Goal: Task Accomplishment & Management: Manage account settings

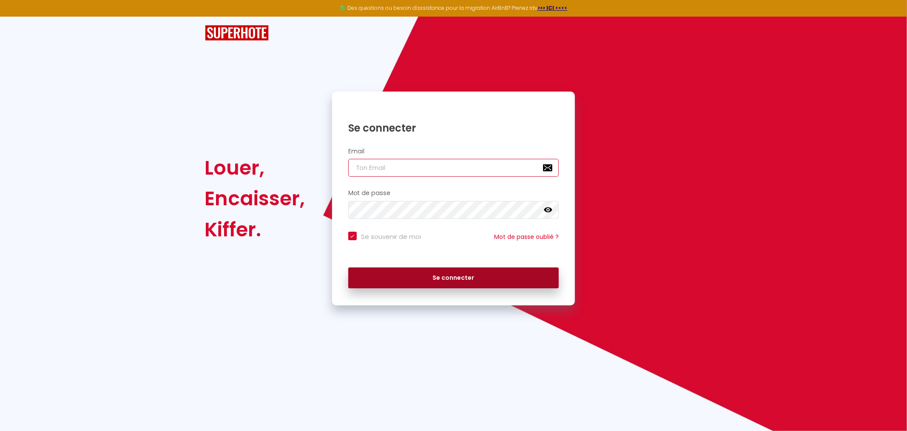
type input "[EMAIL_ADDRESS][DOMAIN_NAME]"
click at [461, 283] on button "Se connecter" at bounding box center [453, 277] width 211 height 21
checkbox input "true"
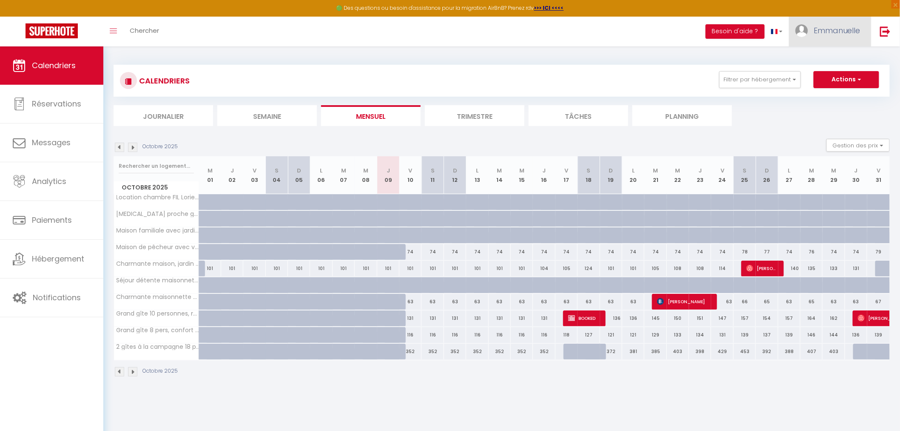
click at [822, 32] on span "Emmanuelle" at bounding box center [837, 30] width 47 height 11
click at [829, 59] on link "Paramètres" at bounding box center [837, 59] width 63 height 14
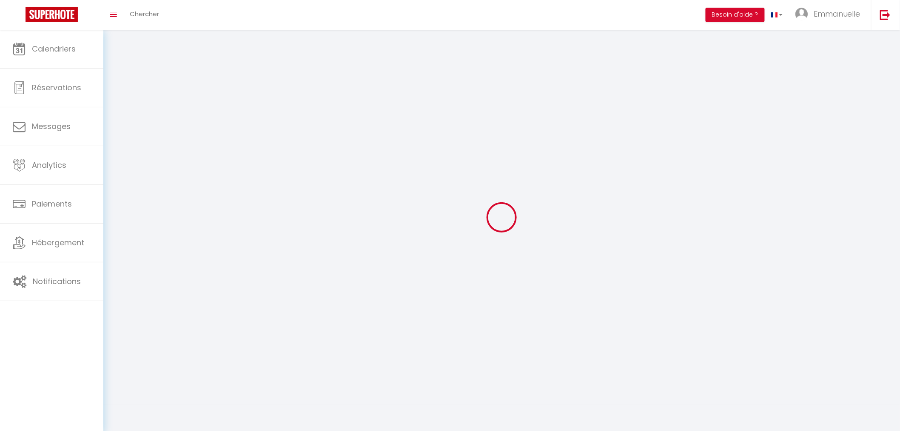
type textarea "Je suis [PERSON_NAME], fondatrice de maconciergerie.merci !, un service de conc…"
type textarea "Passionnée par les relations humaines, j’ai à cœur de créer une expérience chal…"
type textarea "Merci de votre confiance et au plaisir de collaborer avec vous, que vous soyez …"
type input "iyvSEalJls00Xl2scbGKnBK41"
type input "xYq1BeVZ4QMwfOh0r1AVzcI0D"
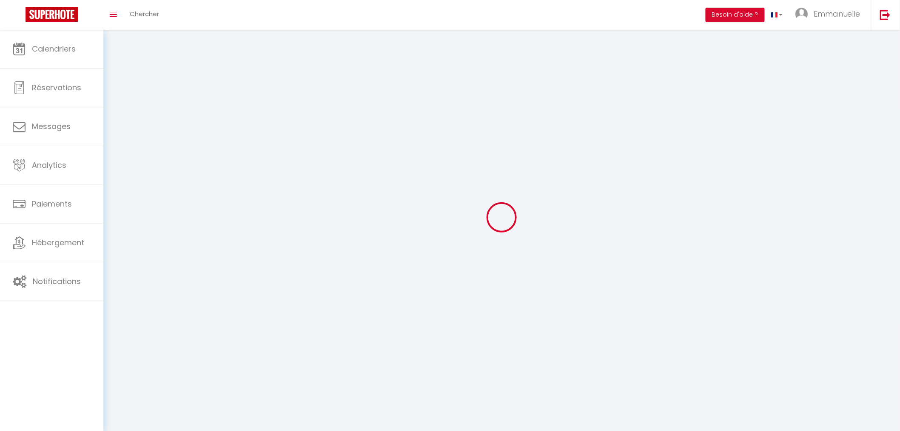
type input "[URL][DOMAIN_NAME]"
select select "28"
select select "fr"
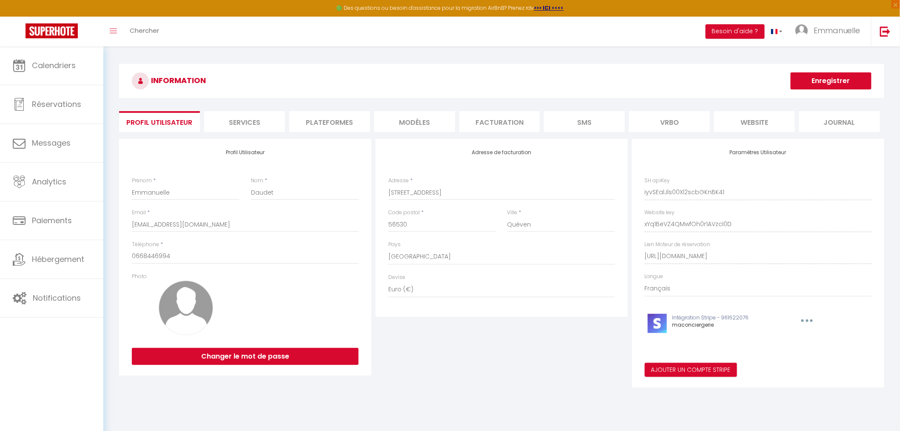
click at [760, 124] on li "website" at bounding box center [754, 121] width 81 height 21
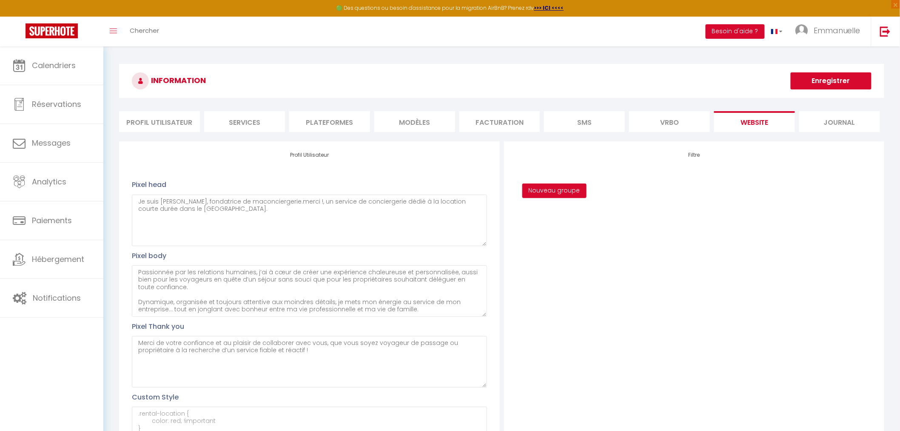
click at [492, 129] on li "Facturation" at bounding box center [499, 121] width 81 height 21
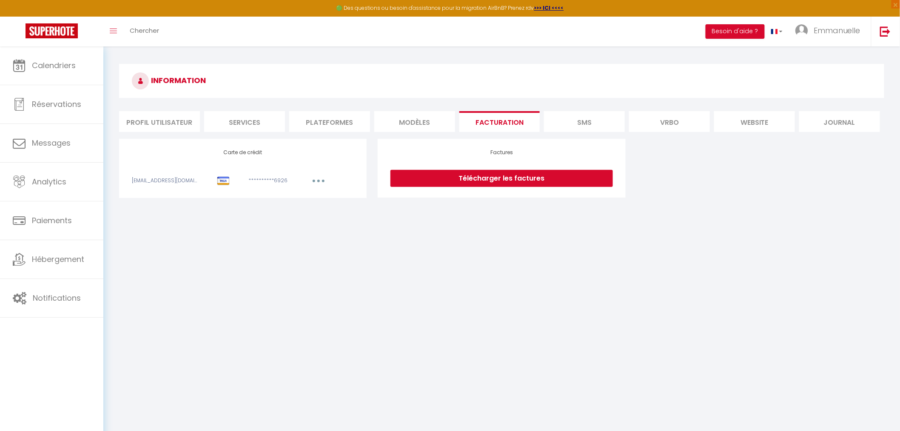
drag, startPoint x: 412, startPoint y: 124, endPoint x: 407, endPoint y: 123, distance: 4.9
click at [412, 124] on li "MODÈLES" at bounding box center [414, 121] width 81 height 21
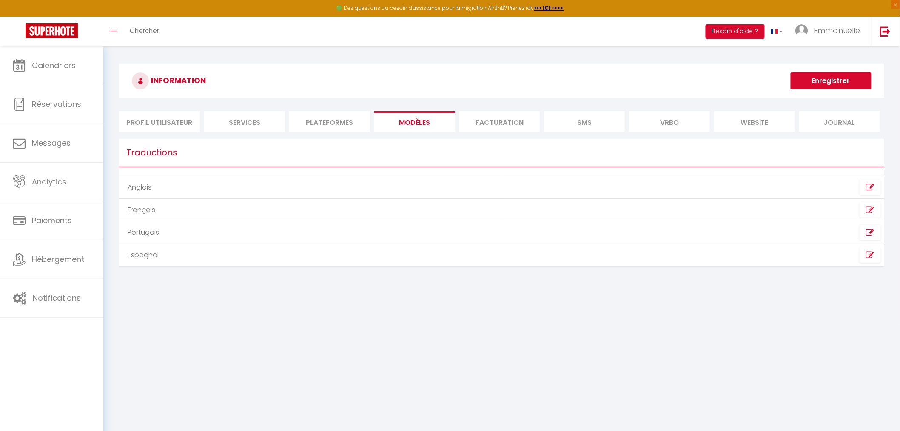
click at [319, 121] on li "Plateformes" at bounding box center [329, 121] width 81 height 21
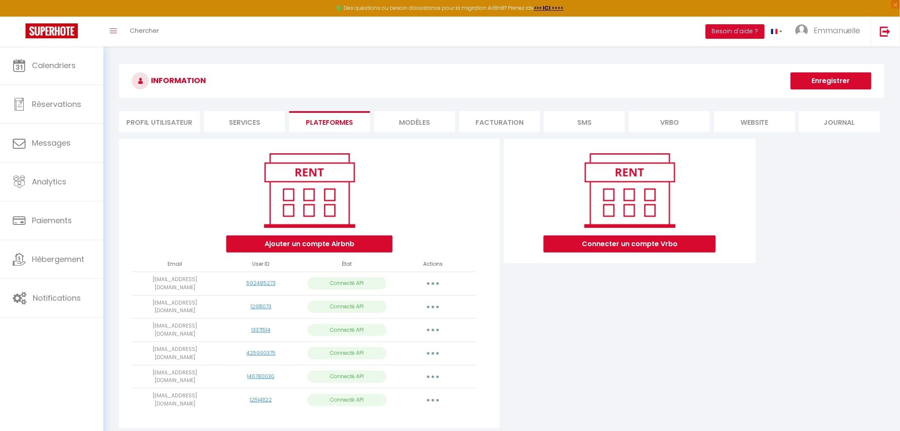
click at [233, 118] on li "Services" at bounding box center [244, 121] width 81 height 21
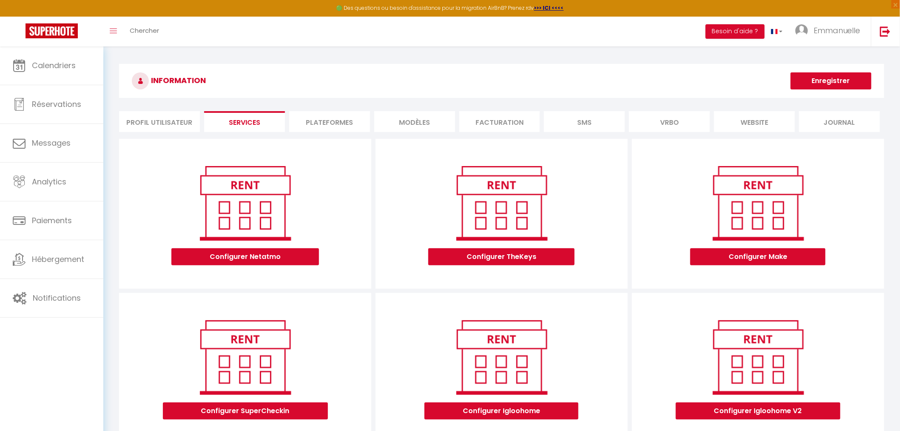
click at [158, 120] on li "Profil Utilisateur" at bounding box center [159, 121] width 81 height 21
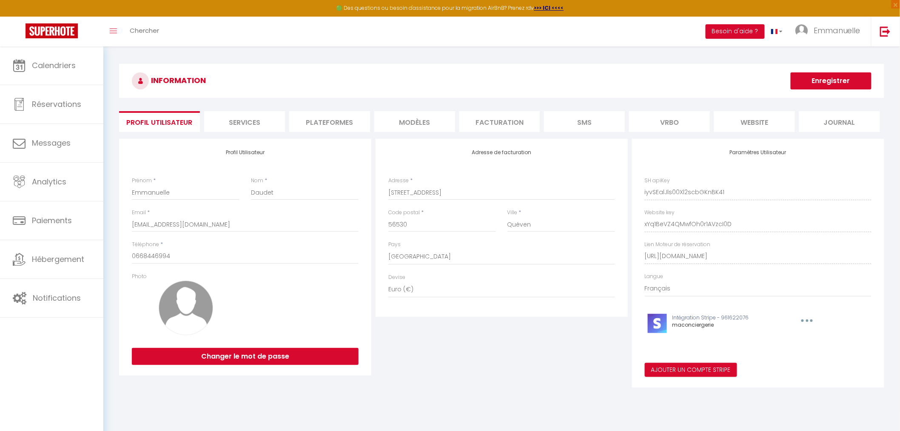
click at [515, 121] on li "Facturation" at bounding box center [499, 121] width 81 height 21
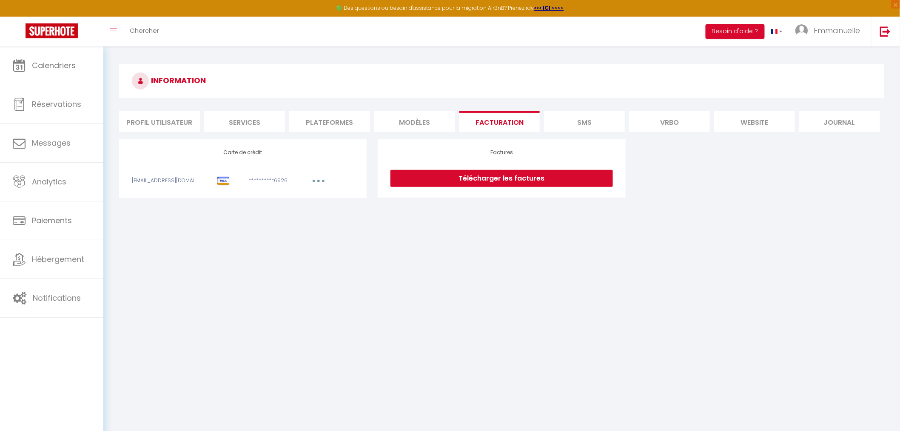
drag, startPoint x: 245, startPoint y: 126, endPoint x: 260, endPoint y: 125, distance: 15.3
click at [249, 126] on li "Services" at bounding box center [244, 121] width 81 height 21
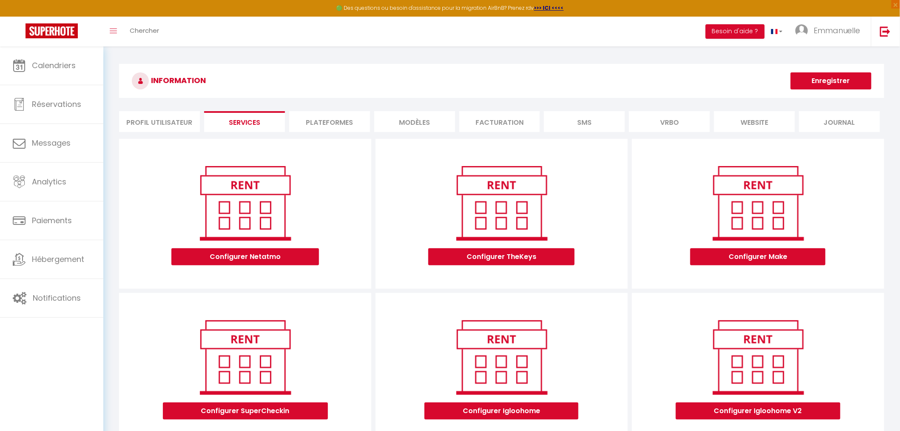
click at [357, 119] on li "Plateformes" at bounding box center [329, 121] width 81 height 21
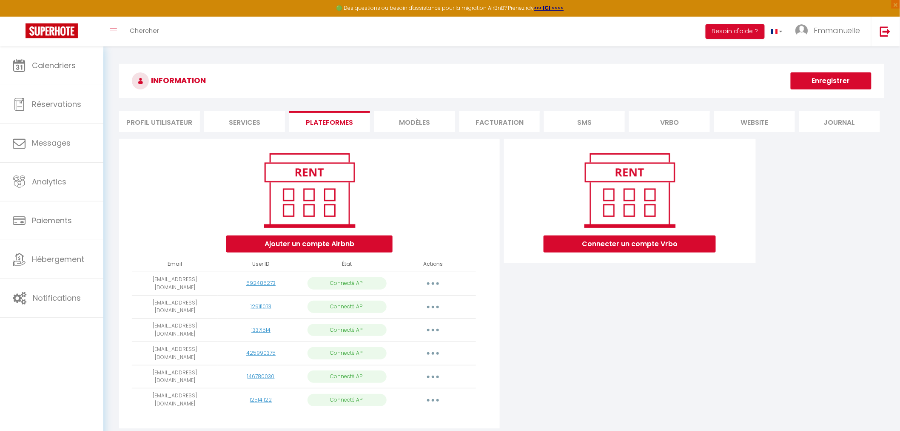
drag, startPoint x: 435, startPoint y: 118, endPoint x: 448, endPoint y: 120, distance: 13.4
click at [436, 118] on li "MODÈLES" at bounding box center [414, 121] width 81 height 21
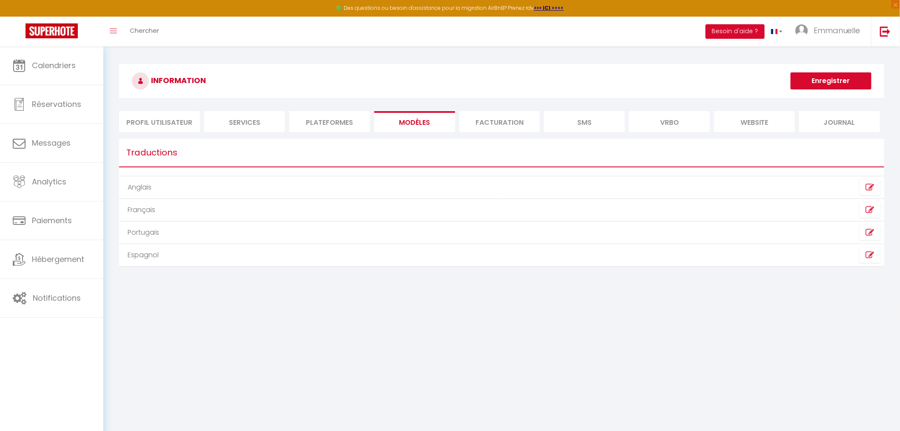
click at [510, 120] on li "Facturation" at bounding box center [499, 121] width 81 height 21
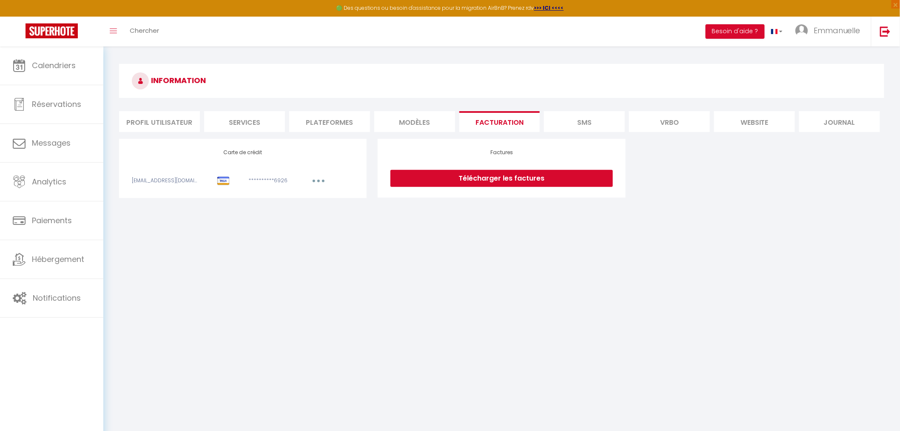
click at [596, 122] on li "SMS" at bounding box center [584, 121] width 81 height 21
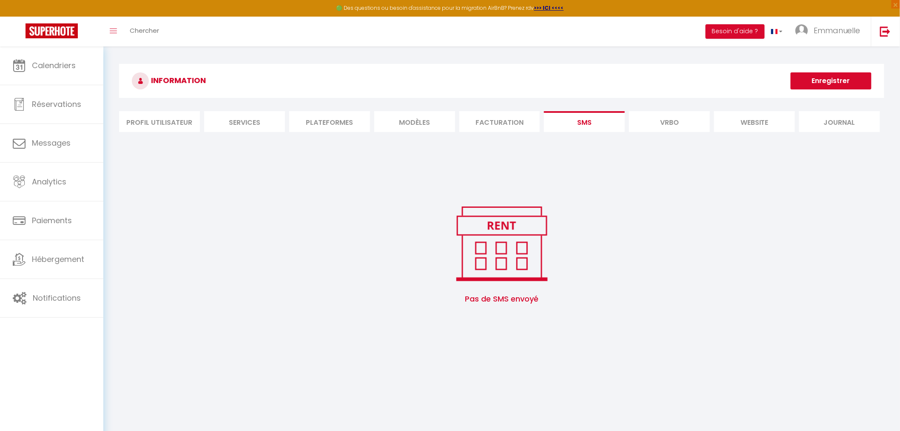
drag, startPoint x: 655, startPoint y: 124, endPoint x: 671, endPoint y: 123, distance: 15.8
click at [656, 124] on li "Vrbo" at bounding box center [669, 121] width 81 height 21
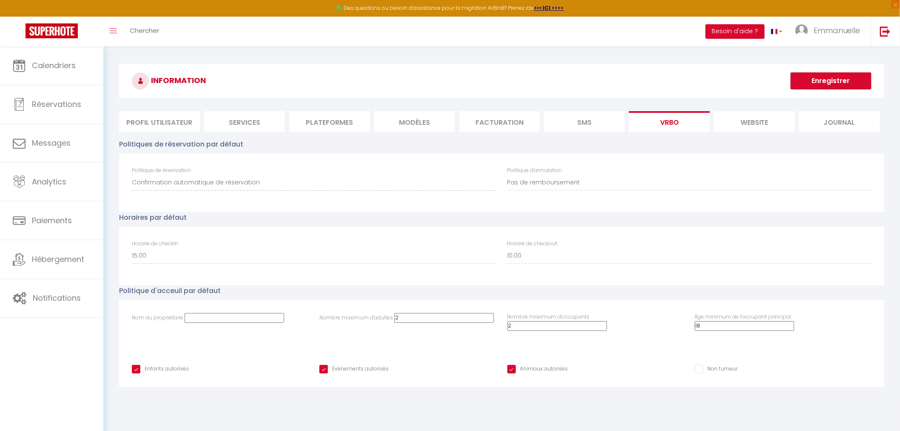
click at [754, 122] on li "website" at bounding box center [754, 121] width 81 height 21
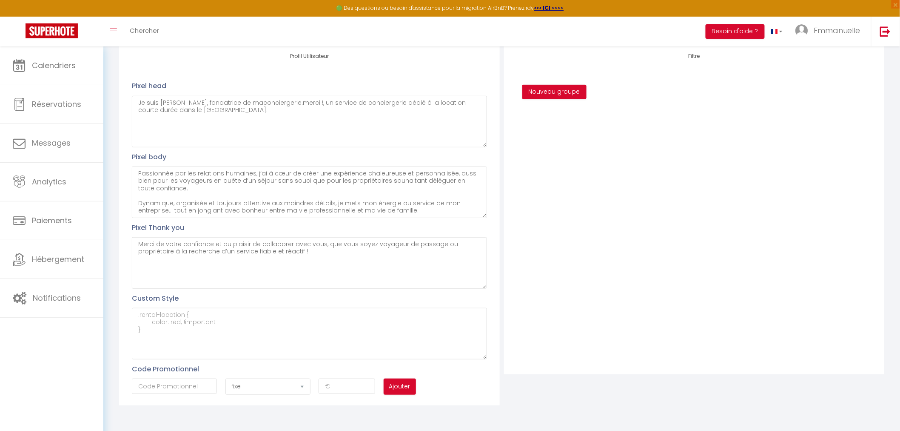
scroll to position [100, 0]
click at [306, 386] on select "fixe pourcentage" at bounding box center [267, 385] width 85 height 16
click at [305, 386] on select "fixe pourcentage" at bounding box center [267, 385] width 85 height 16
click at [176, 385] on input "text" at bounding box center [174, 384] width 85 height 15
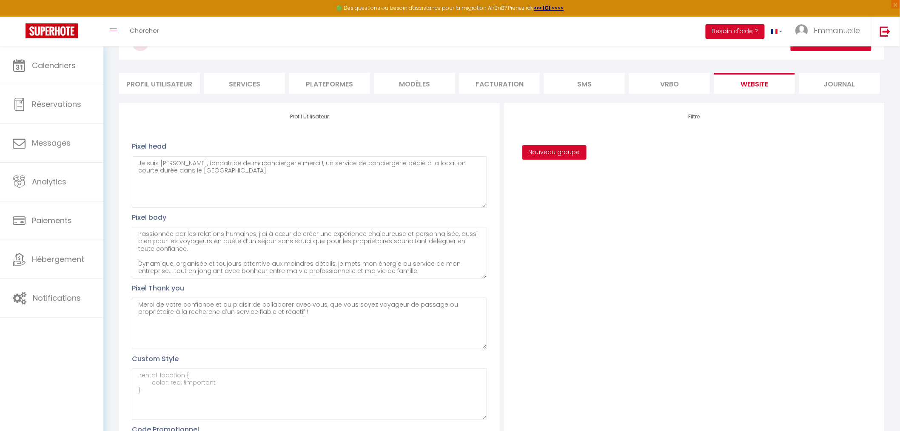
scroll to position [0, 0]
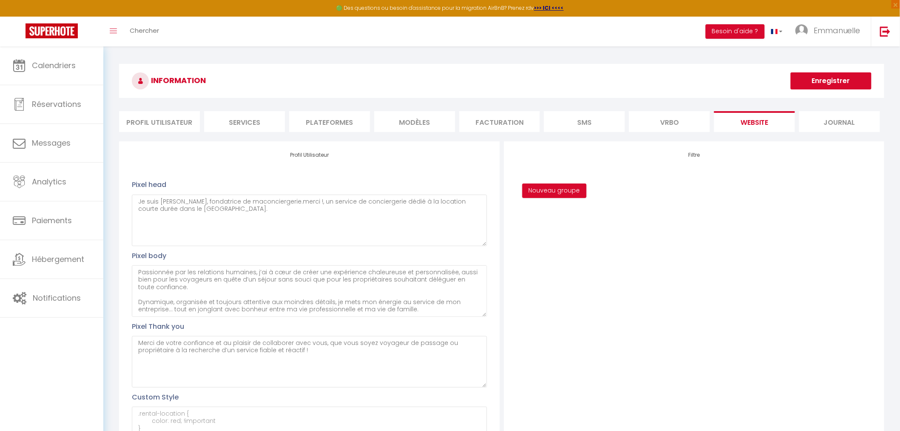
click at [847, 122] on li "Journal" at bounding box center [839, 121] width 81 height 21
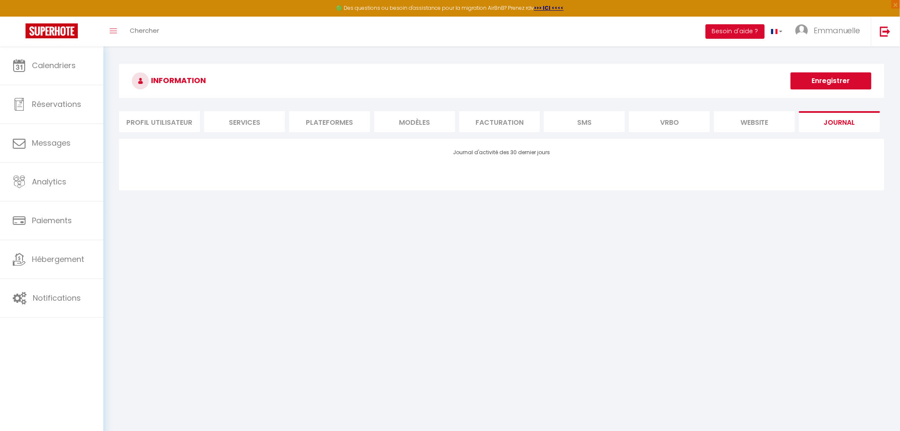
click at [471, 305] on body "🟢 Des questions ou besoin d'assistance pour la migration AirBnB? Prenez rdv >>>…" at bounding box center [450, 261] width 900 height 431
drag, startPoint x: 742, startPoint y: 120, endPoint x: 734, endPoint y: 125, distance: 9.4
click at [742, 120] on li "website" at bounding box center [754, 121] width 81 height 21
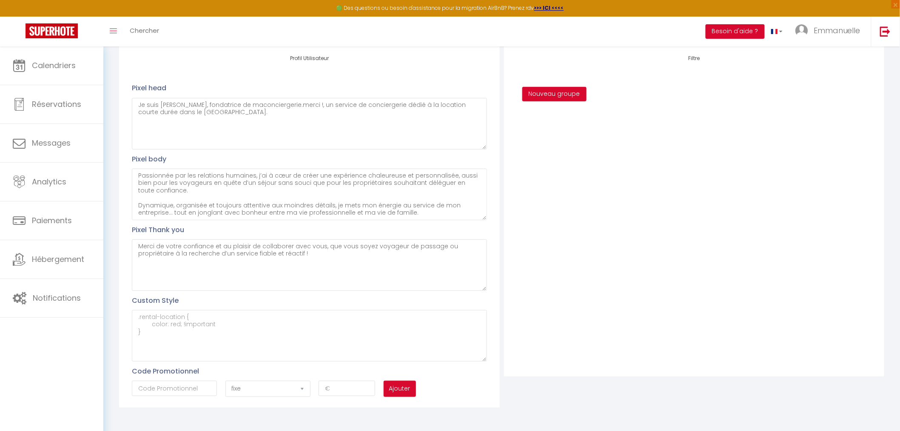
scroll to position [100, 0]
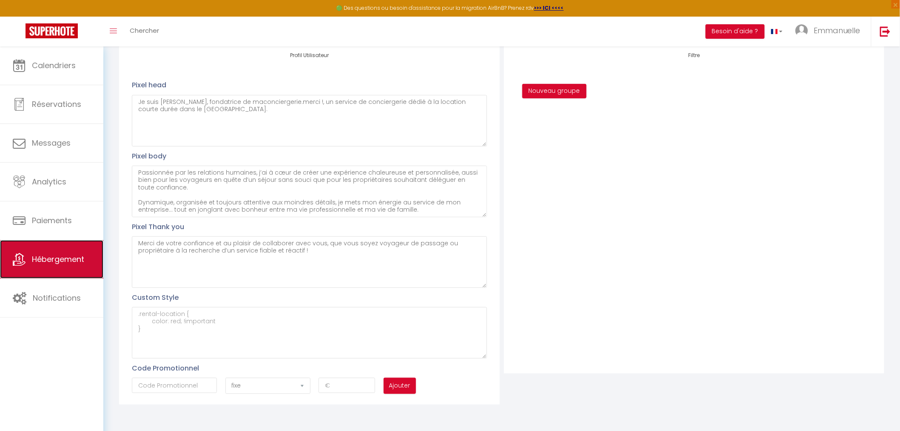
click at [67, 264] on span "Hébergement" at bounding box center [58, 259] width 52 height 11
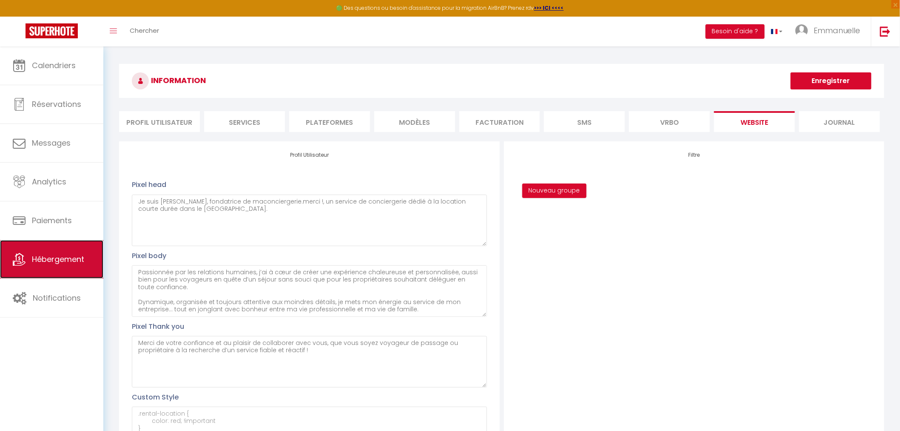
click at [45, 253] on link "Hébergement" at bounding box center [51, 259] width 103 height 38
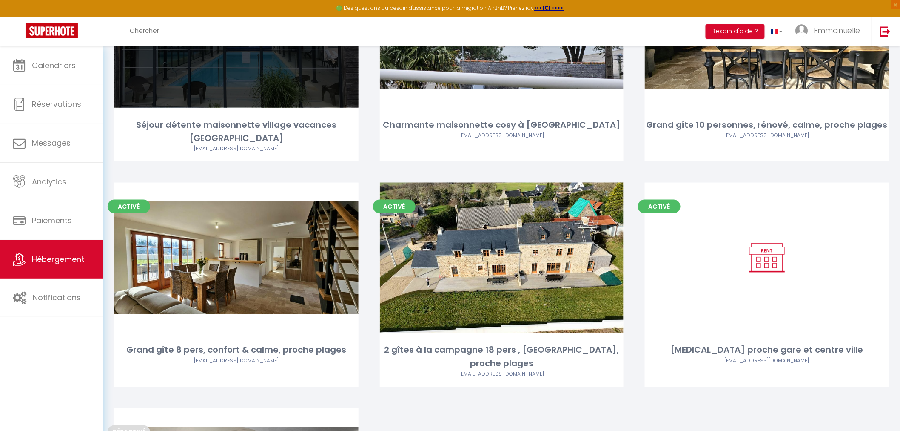
scroll to position [378, 0]
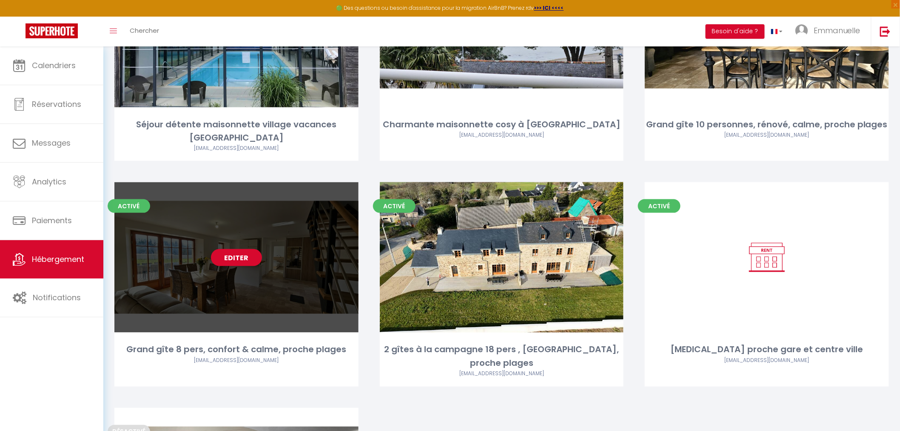
click at [295, 288] on div "Editer" at bounding box center [236, 257] width 244 height 150
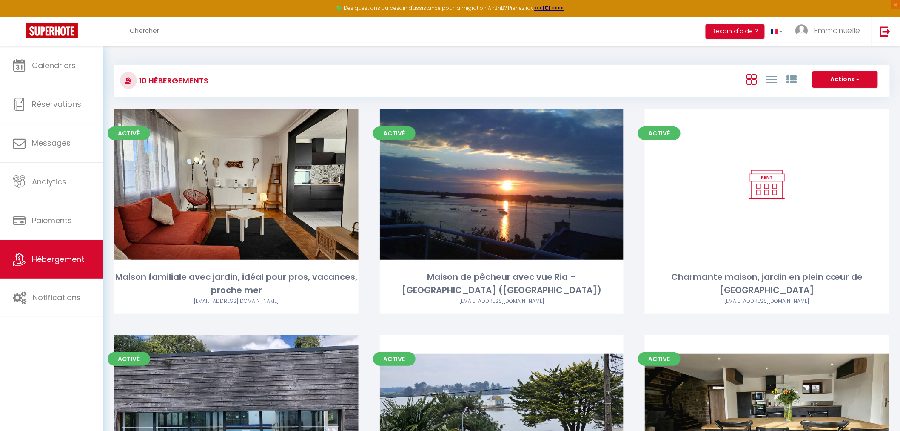
select select "3"
select select "2"
select select "1"
select select
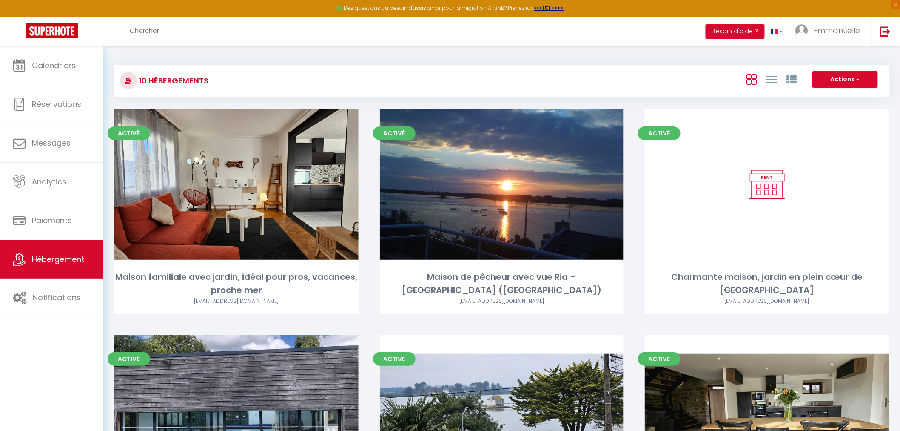
select select "28"
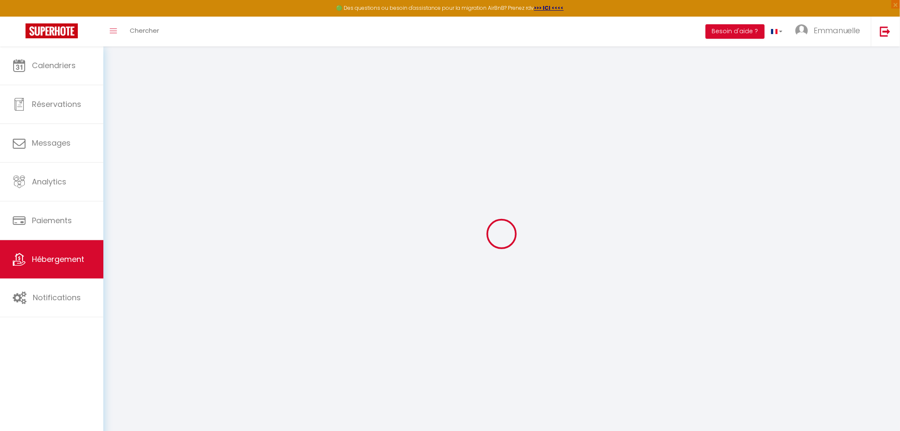
select select
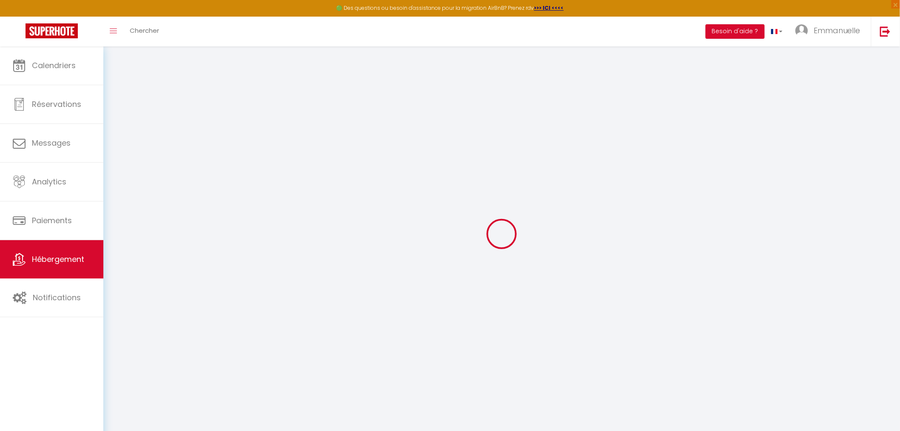
select select
checkbox input "false"
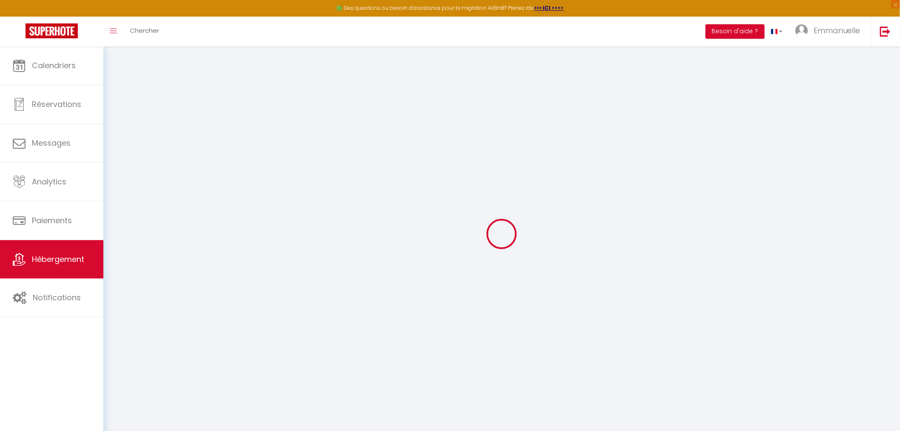
select select
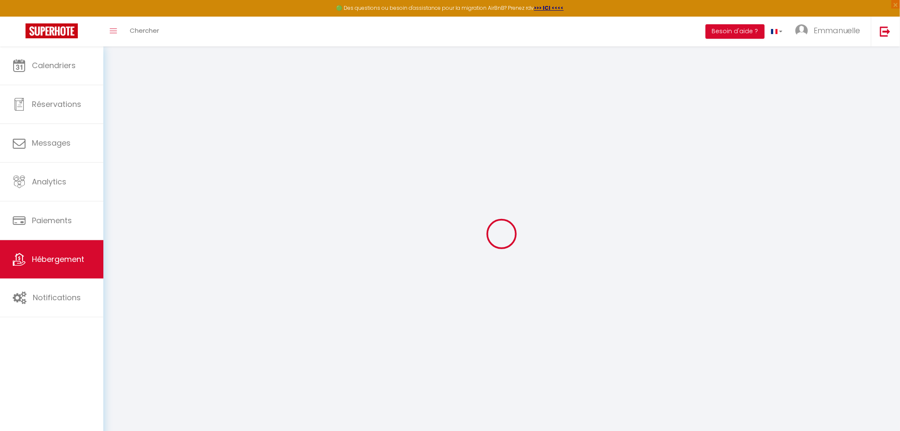
select select
checkbox input "false"
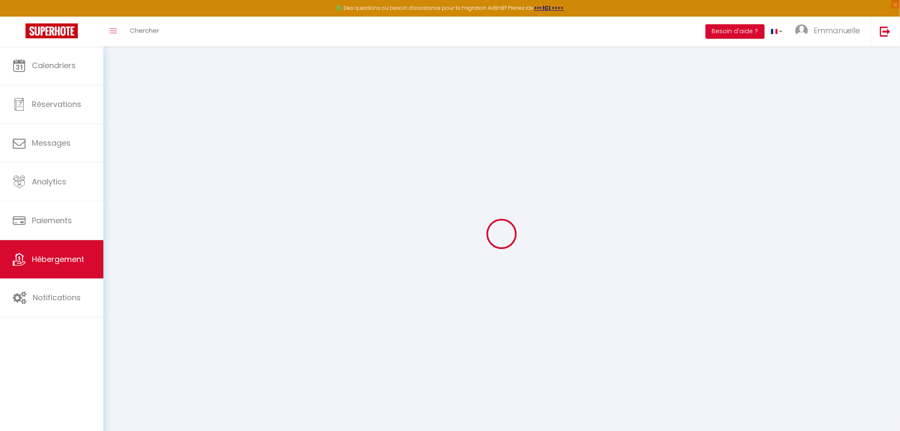
checkbox input "false"
select select
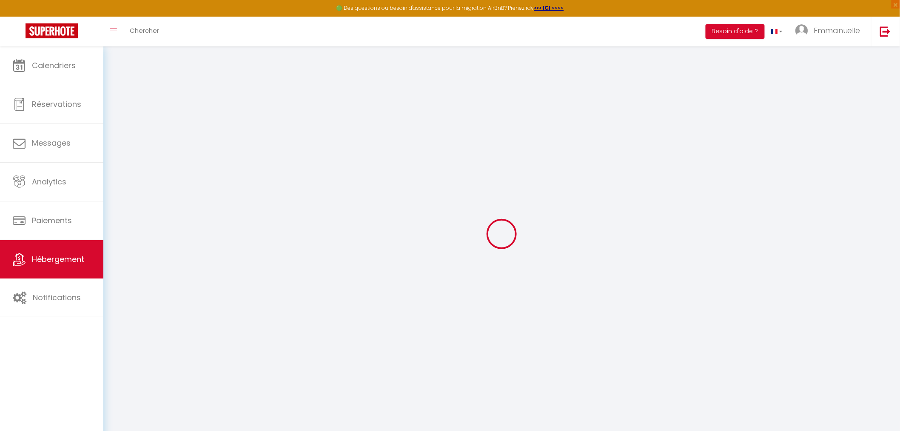
select select
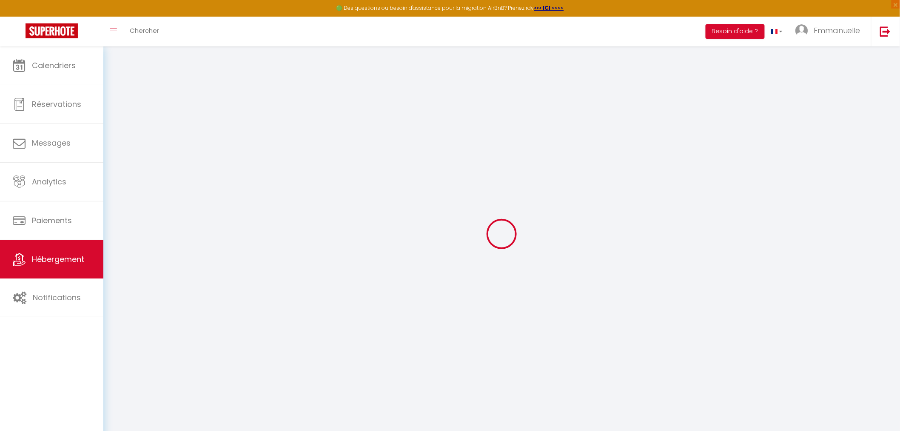
checkbox input "false"
select select
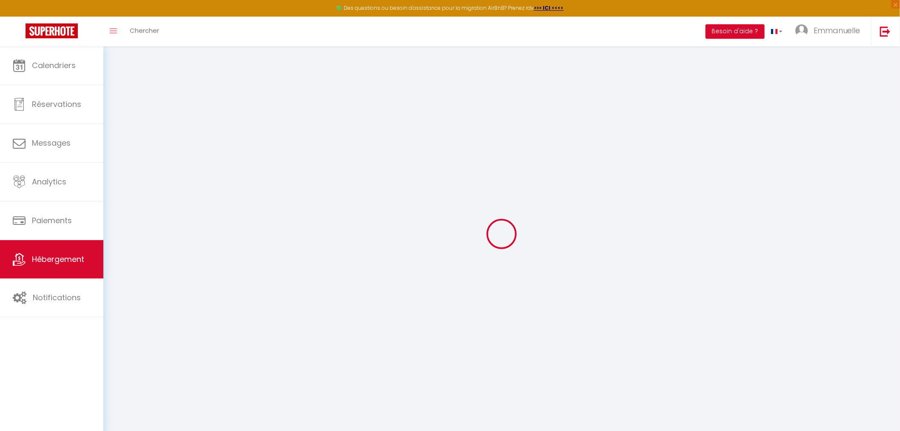
select select
type input "Grand gîte 8 pers, confort & calme, proche plages"
type input "[PERSON_NAME]"
type input "Jouan"
type input "[STREET_ADDRESS]"
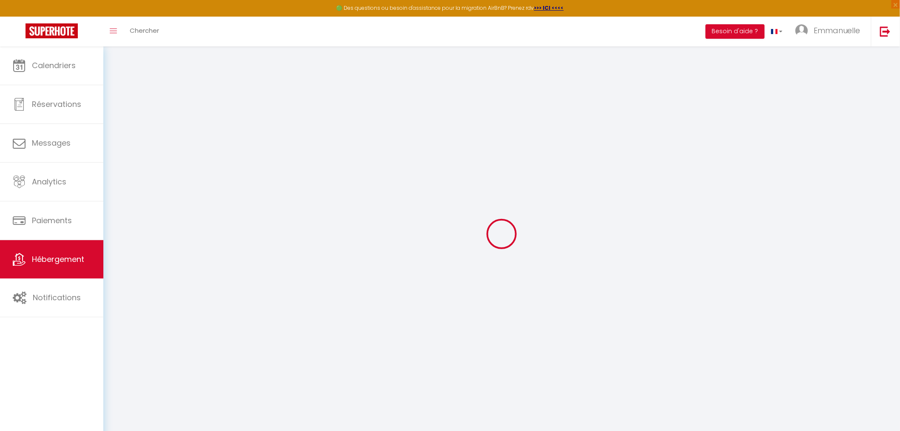
type input "56330"
type input "Pluvigner"
select select "houses"
select select "8"
select select "4"
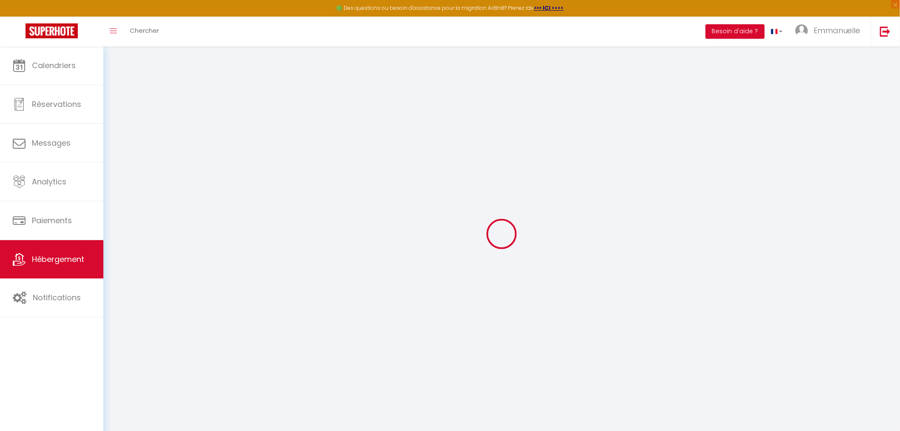
select select "2"
type input "150"
type input "105"
type input "500"
select select
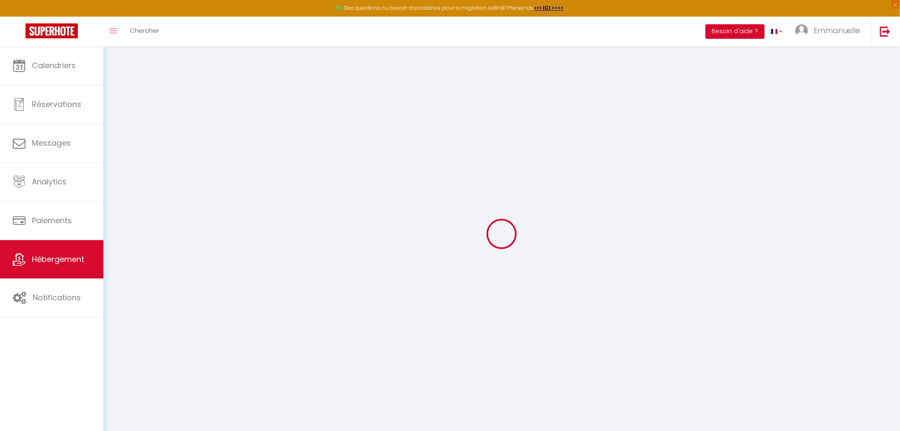
select select
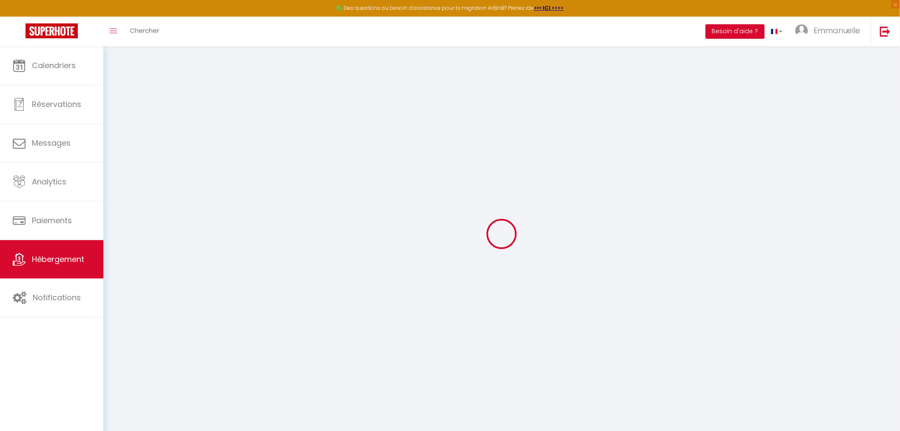
type input "13 Ldt Locmaria"
type input "56690"
type input "Landévant"
type input "[EMAIL_ADDRESS][DOMAIN_NAME]"
select select "14302"
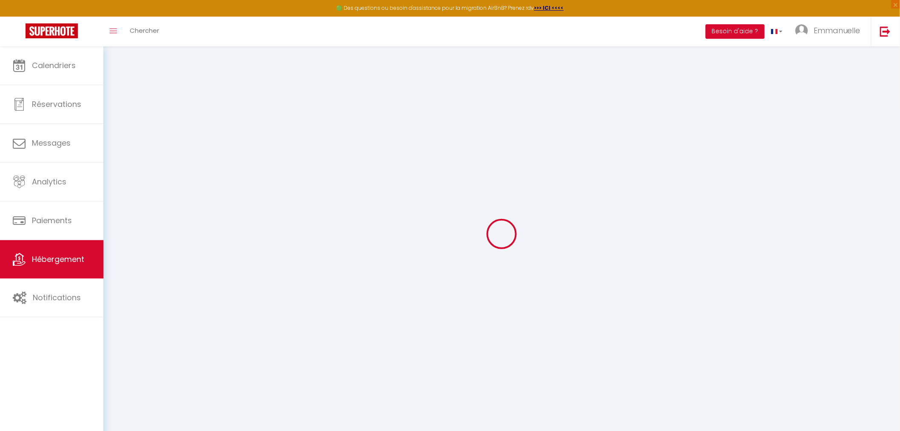
checkbox input "false"
checkbox input "true"
checkbox input "false"
type input "22"
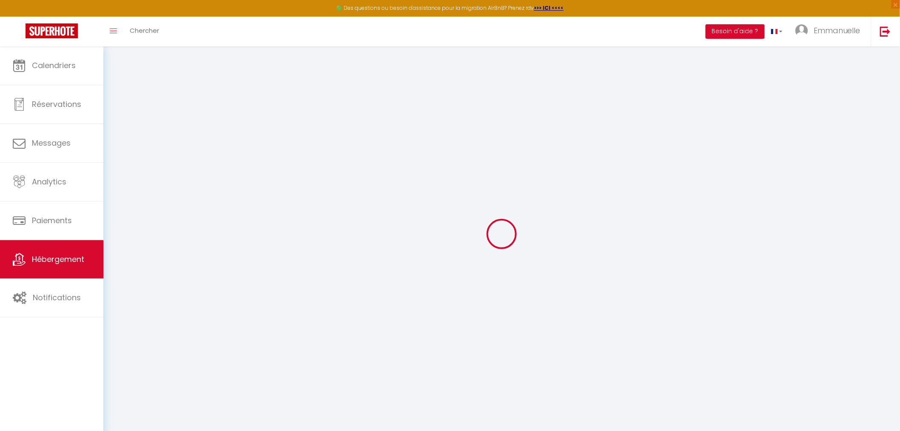
type input "105"
type input "0"
select select
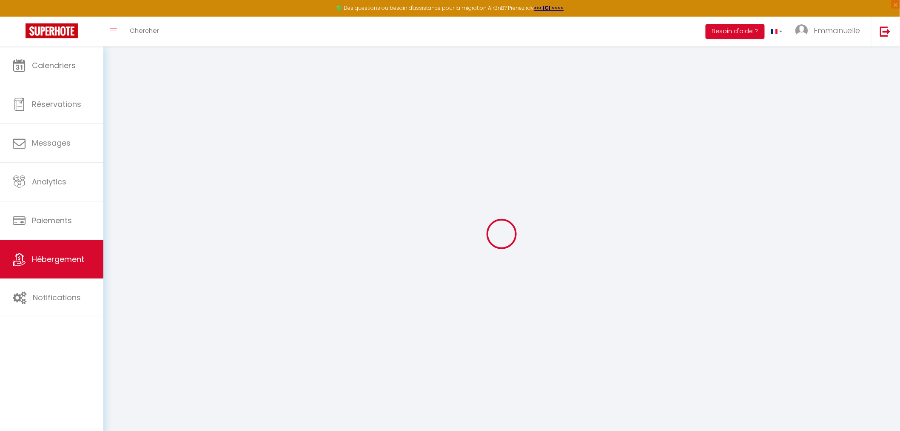
select select
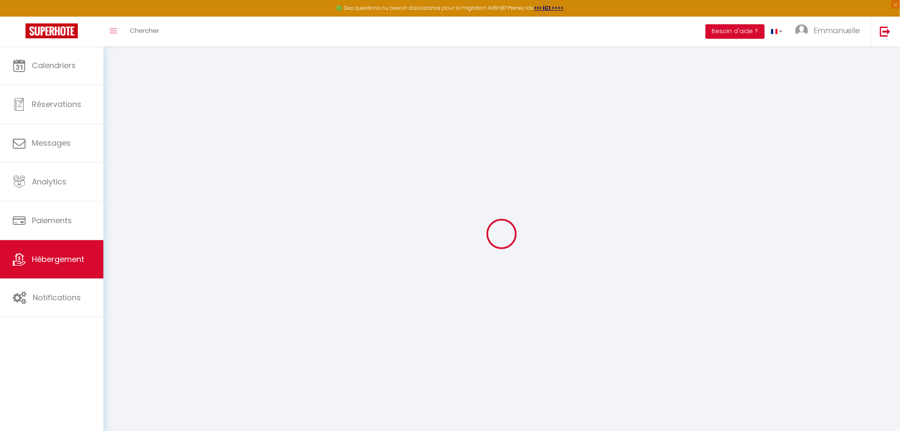
checkbox input "false"
checkbox input "true"
checkbox input "false"
select select
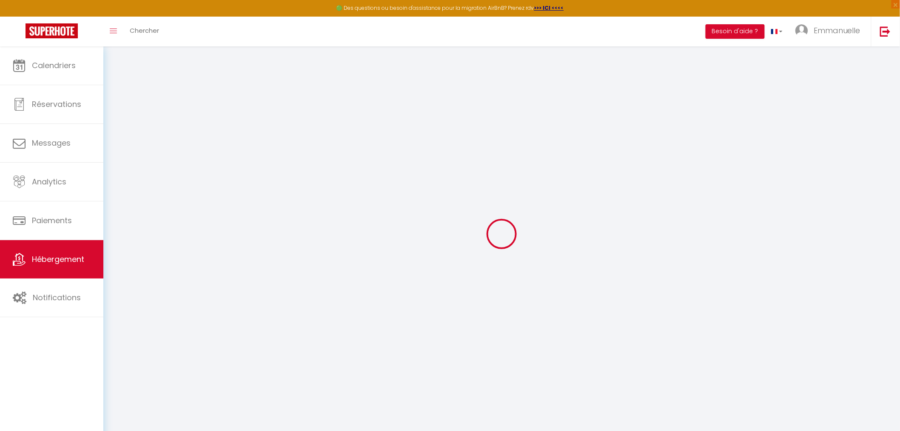
select select
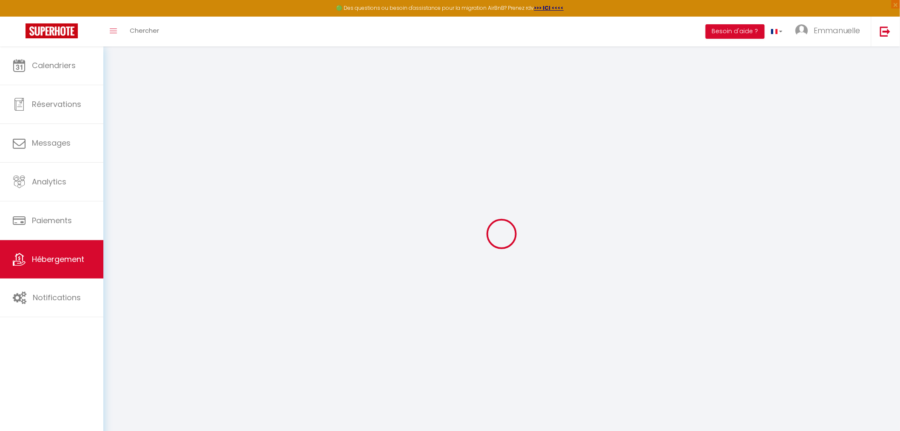
checkbox input "false"
checkbox input "true"
checkbox input "false"
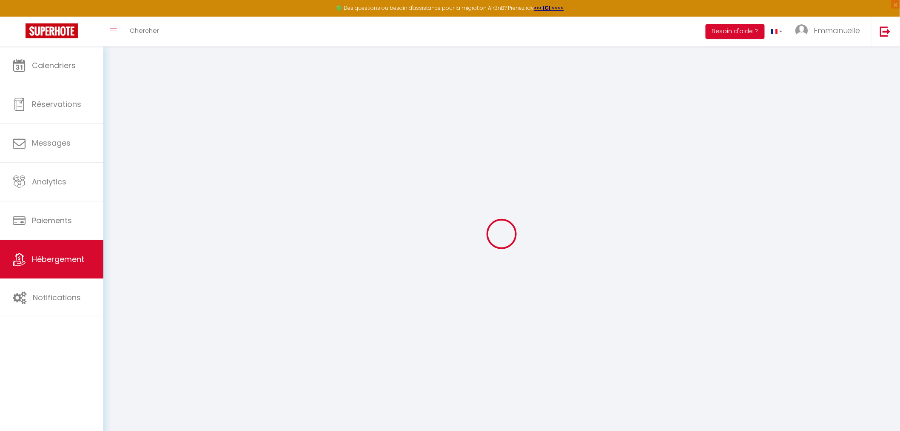
checkbox input "false"
checkbox input "true"
checkbox input "false"
select select "+ 22 %"
select select "+ 15 %"
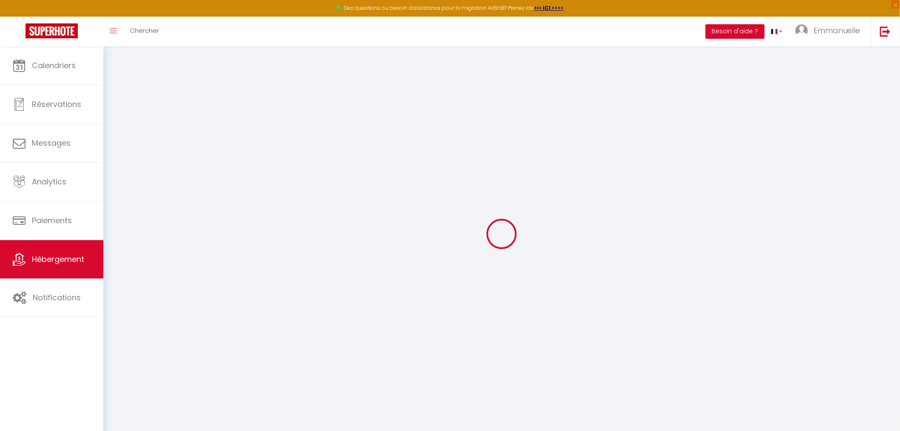
select select "+ 10 %"
select select "+ 15 %"
select select "10188-1359375110119678293"
select select
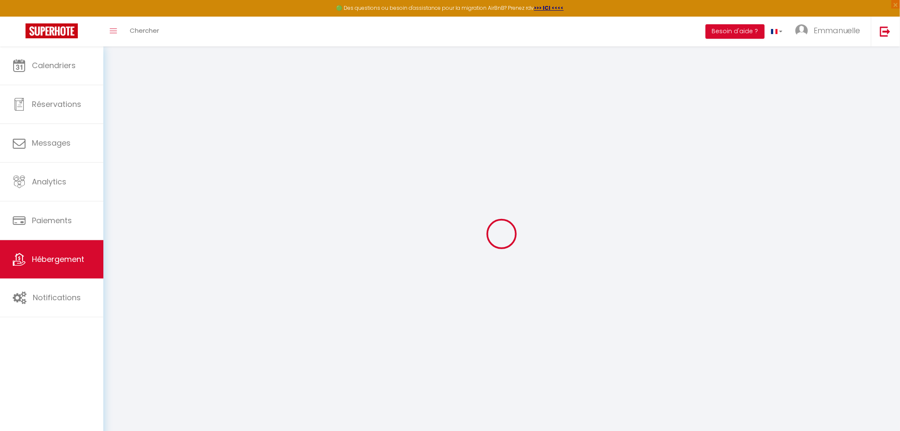
checkbox input "false"
checkbox input "true"
checkbox input "false"
select select "EUR"
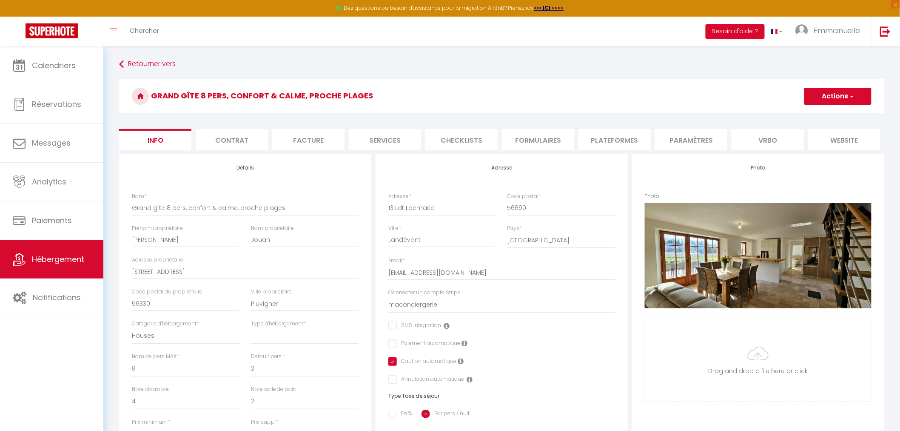
click at [402, 140] on li "Services" at bounding box center [385, 139] width 72 height 21
select select
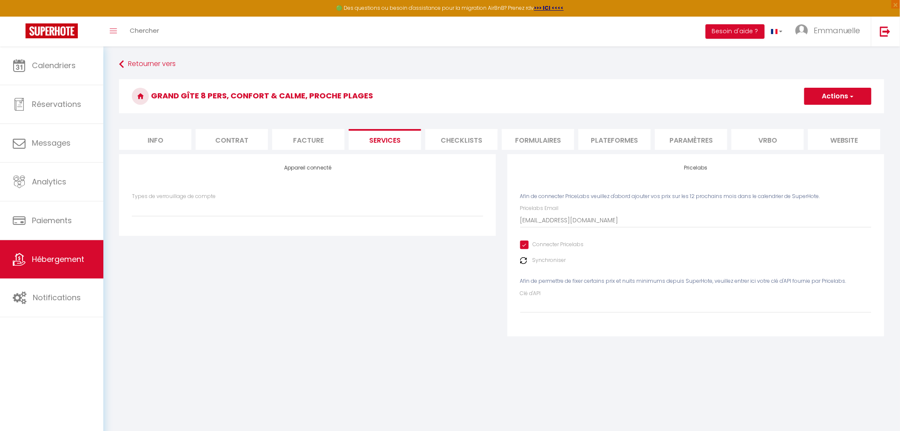
click at [601, 139] on li "Plateformes" at bounding box center [615, 139] width 72 height 21
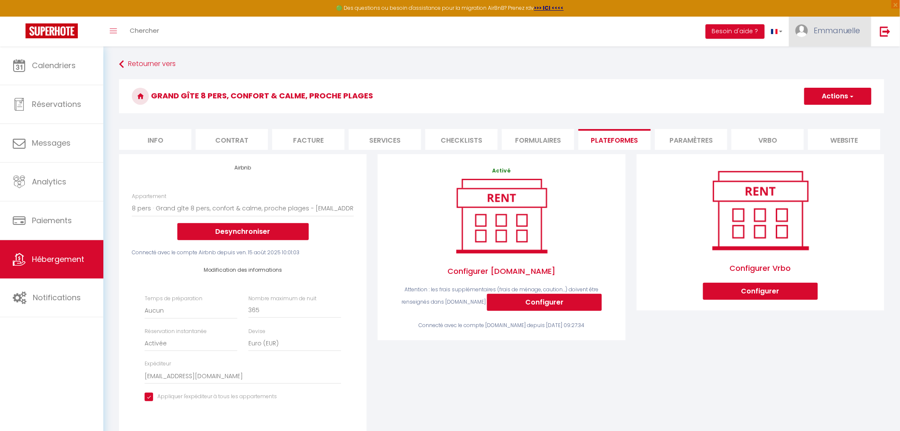
click at [840, 30] on span "Emmanuelle" at bounding box center [837, 30] width 47 height 11
click at [824, 58] on link "Paramètres" at bounding box center [837, 59] width 63 height 14
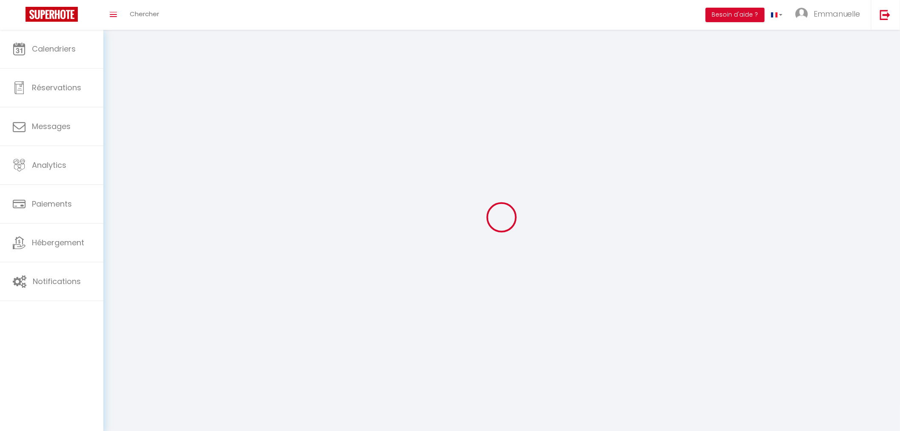
type input "Emmanuelle"
type input "Daudet"
type input "0668446994"
type input "[STREET_ADDRESS]"
type input "56530"
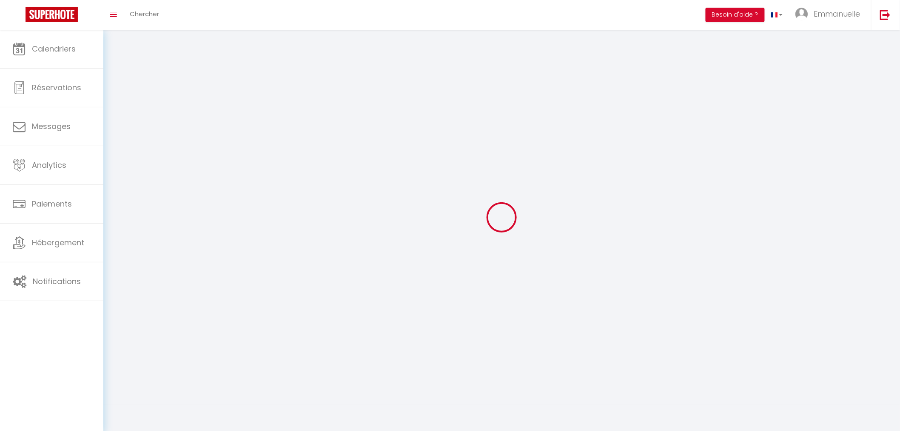
type input "Quéven"
type input "iyvSEalJls00Xl2scbGKnBK41"
type input "xYq1BeVZ4QMwfOh0r1AVzcI0D"
type input "iyvSEalJls00Xl2scbGKnBK41"
type input "xYq1BeVZ4QMwfOh0r1AVzcI0D"
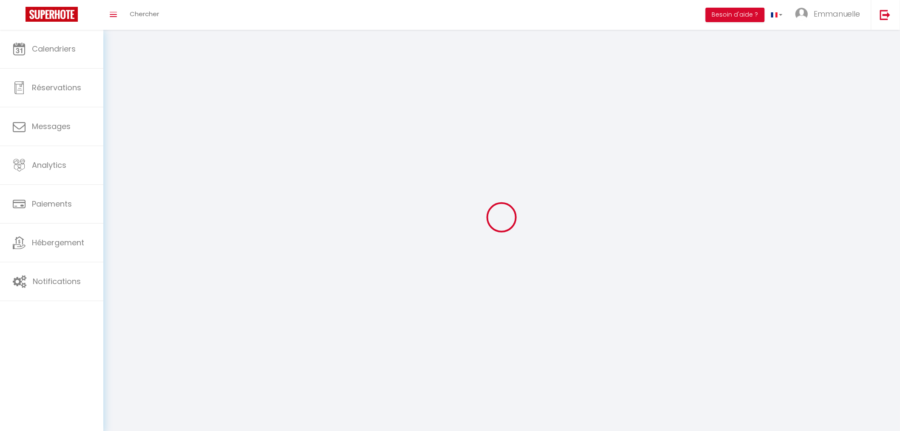
type input "[URL][DOMAIN_NAME]"
select select "28"
select select "fr"
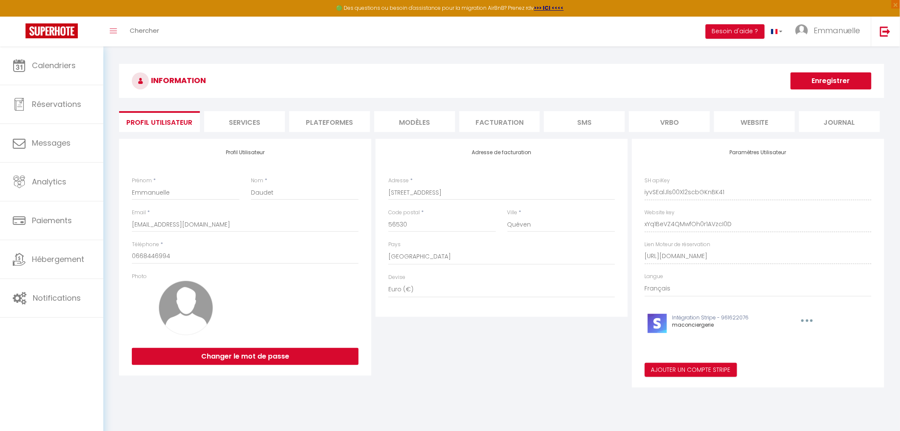
click at [756, 122] on li "website" at bounding box center [754, 121] width 81 height 21
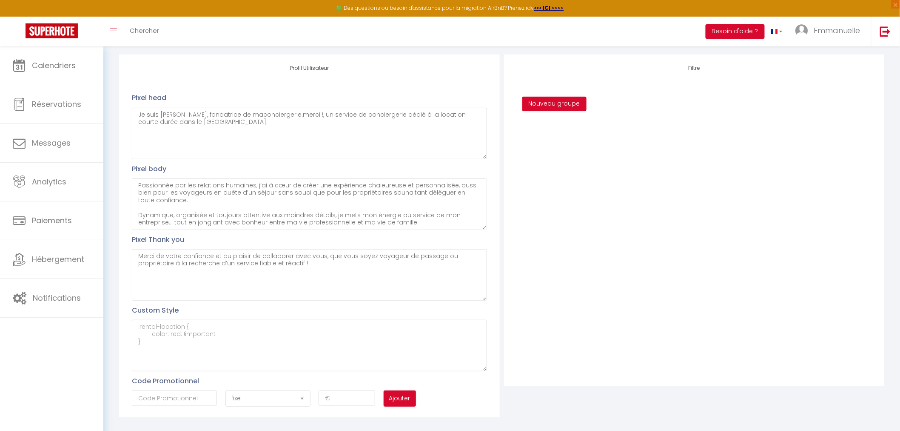
scroll to position [100, 0]
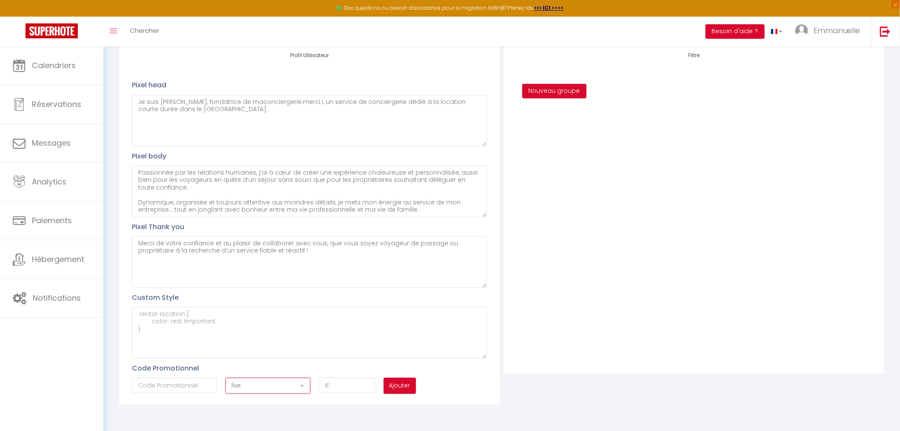
click at [299, 385] on select "fixe pourcentage" at bounding box center [267, 385] width 85 height 16
click at [301, 385] on select "fixe pourcentage" at bounding box center [267, 385] width 85 height 16
click at [301, 383] on select "fixe pourcentage" at bounding box center [267, 385] width 85 height 16
select select "percent"
click at [225, 377] on select "fixe pourcentage" at bounding box center [267, 385] width 85 height 16
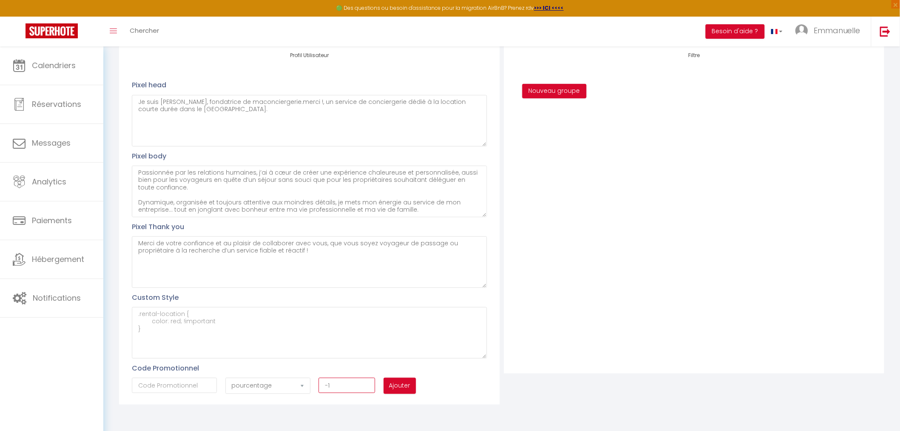
click at [366, 387] on input "-1" at bounding box center [347, 384] width 57 height 15
click at [366, 387] on input "-2" at bounding box center [347, 384] width 57 height 15
click at [365, 383] on input "-1" at bounding box center [347, 384] width 57 height 15
click at [365, 383] on input "0" at bounding box center [347, 384] width 57 height 15
click at [365, 383] on input "1" at bounding box center [347, 384] width 57 height 15
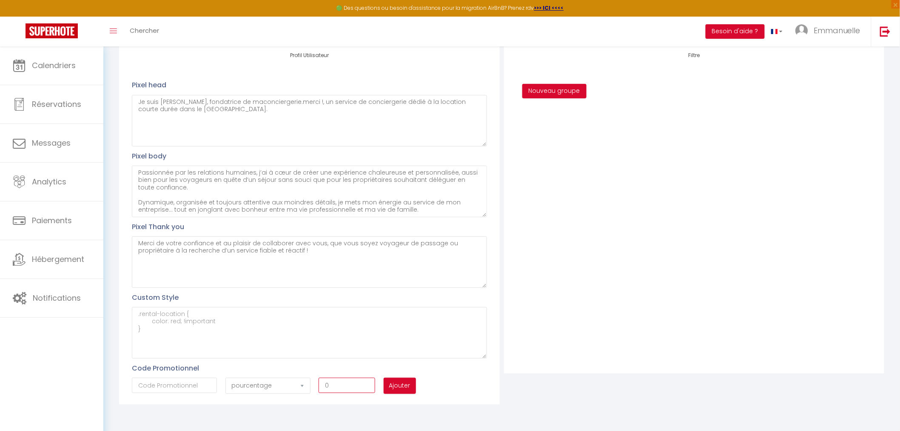
type input "0"
click at [366, 386] on input "0" at bounding box center [347, 384] width 57 height 15
click at [151, 385] on input "text" at bounding box center [174, 384] width 85 height 15
drag, startPoint x: 137, startPoint y: 384, endPoint x: 187, endPoint y: 383, distance: 49.8
click at [187, 383] on input "text" at bounding box center [174, 384] width 85 height 15
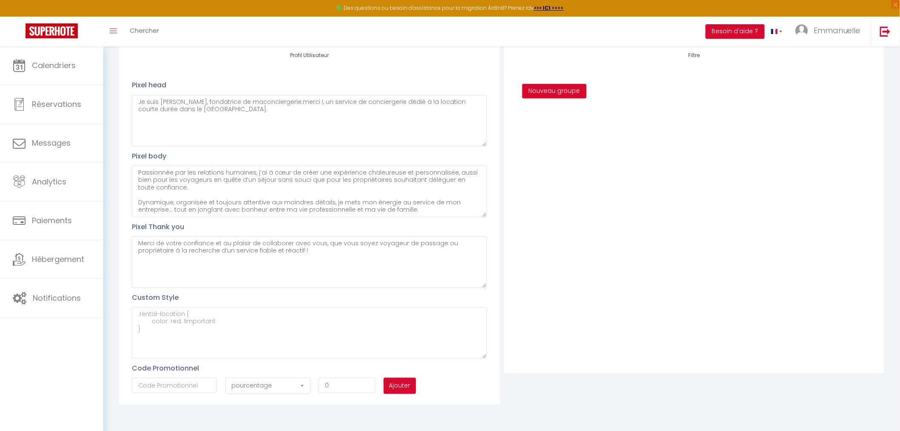
drag, startPoint x: 447, startPoint y: 371, endPoint x: 450, endPoint y: 368, distance: 4.9
click at [448, 371] on div "Profil Utilisateur Pixel head Je suis [PERSON_NAME], fondatrice de maconcierger…" at bounding box center [309, 223] width 380 height 362
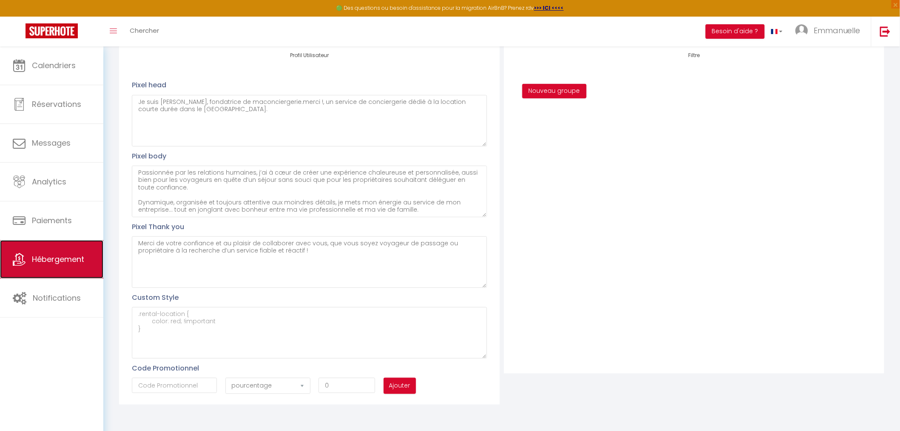
click at [69, 265] on link "Hébergement" at bounding box center [51, 259] width 103 height 38
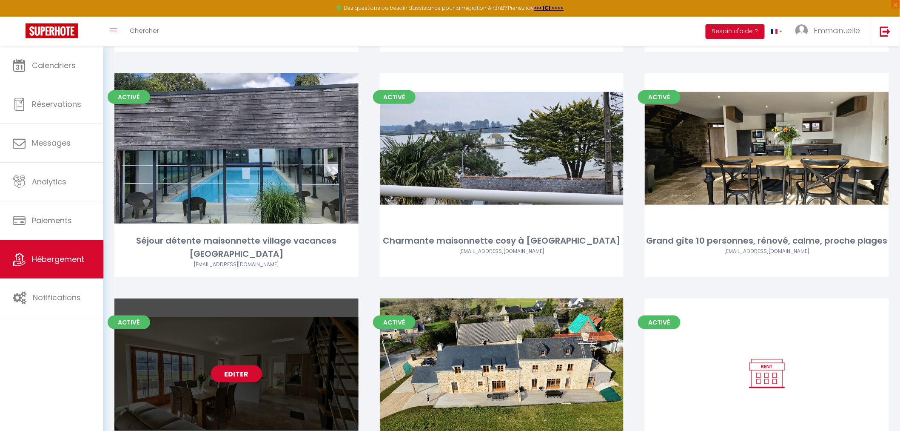
scroll to position [378, 0]
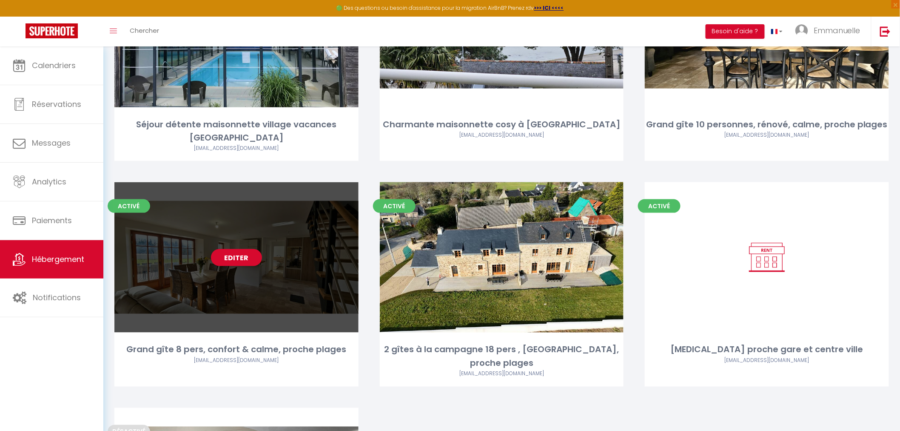
click at [301, 279] on div "Editer" at bounding box center [236, 257] width 244 height 150
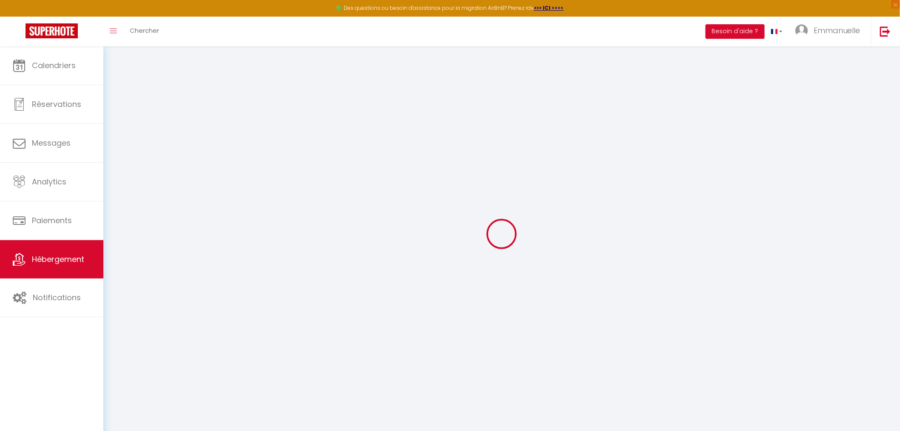
type input "Oups ! Les dates sélectionnées sont indisponibles."
type textarea "Malheureusement les dates sélectionnées sont indisponibles. Nous vous invitons …"
type input "47.758322"
type input "-3.090145"
checkbox input "true"
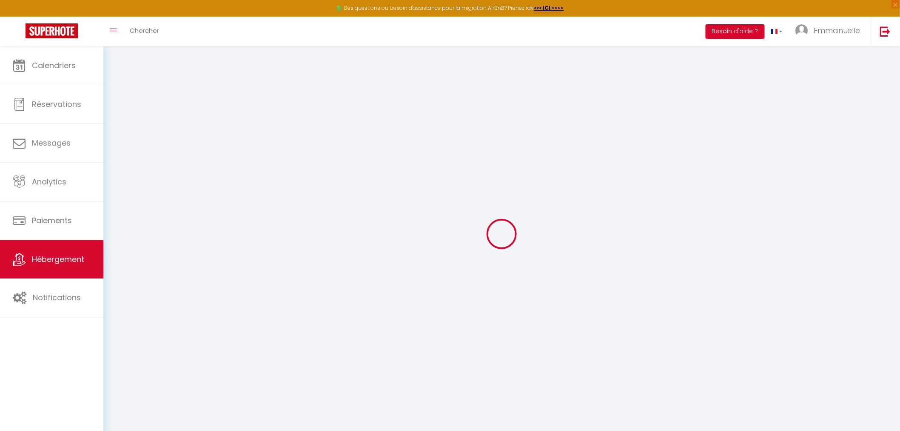
checkbox input "false"
select select "+ 22 %"
select select "+ 15 %"
select select "+ 10 %"
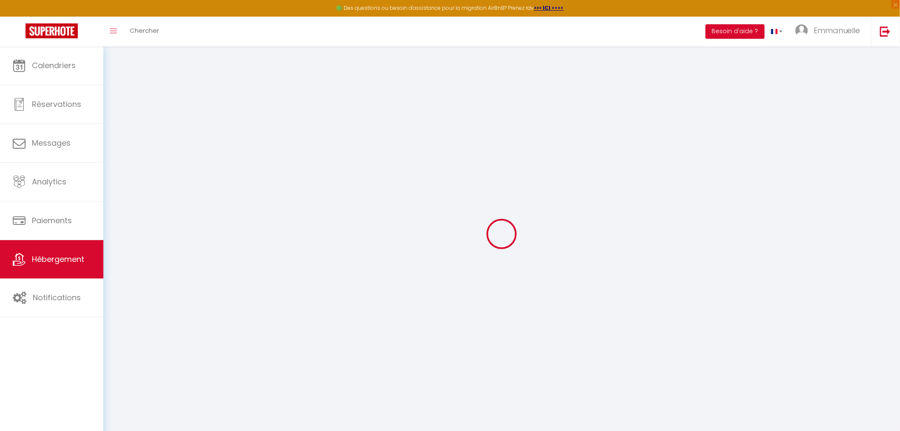
select select "+ 15 %"
select select "10188-1359375110119678293"
select select
checkbox input "false"
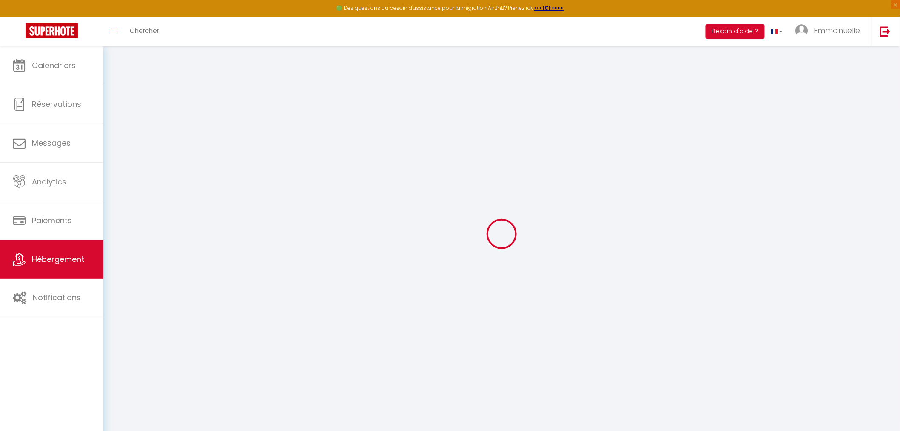
checkbox input "false"
checkbox input "true"
checkbox input "false"
select select "EUR"
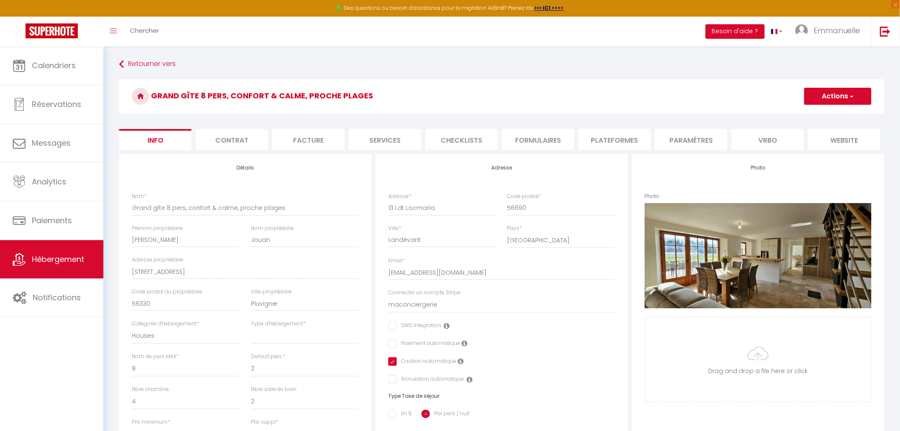
click at [853, 142] on li "website" at bounding box center [844, 139] width 72 height 21
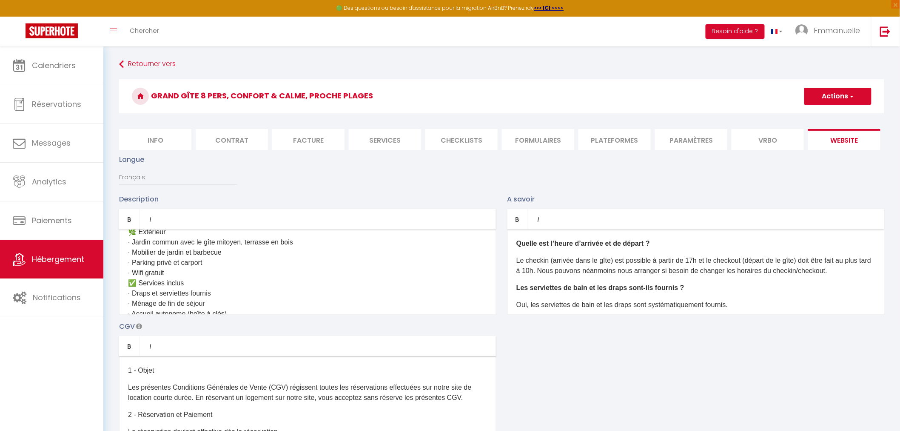
click at [633, 142] on li "Plateformes" at bounding box center [615, 139] width 72 height 21
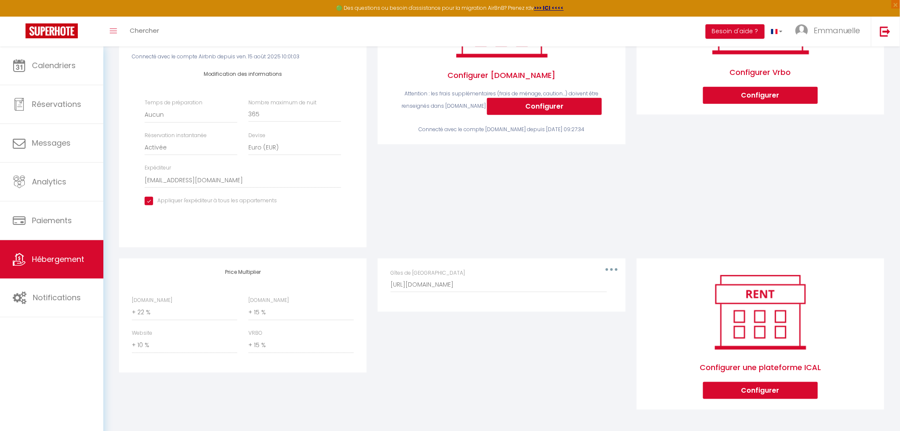
scroll to position [202, 0]
click at [153, 342] on select "0 + 1 % + 2 % + 3 % + 4 % + 5 % + 6 % + 7 % + 8 % + 9 %" at bounding box center [185, 345] width 106 height 16
select select "0"
click at [132, 337] on select "0 + 1 % + 2 % + 3 % + 4 % + 5 % + 6 % + 7 % + 8 % + 9 %" at bounding box center [185, 345] width 106 height 16
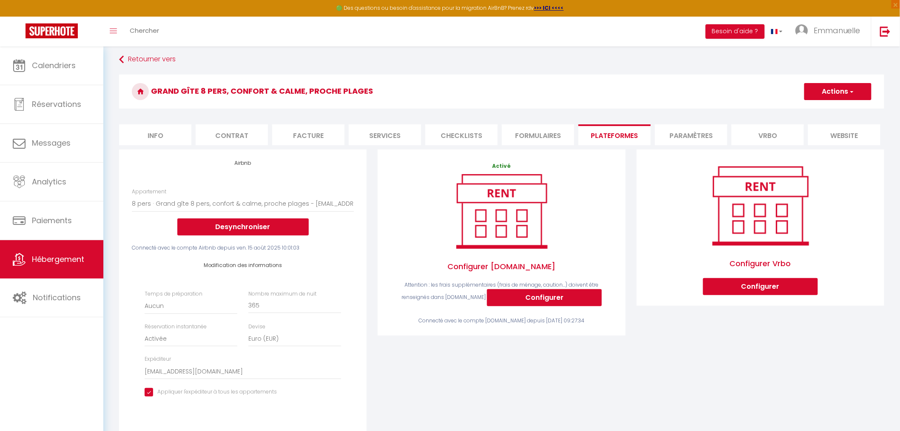
scroll to position [0, 0]
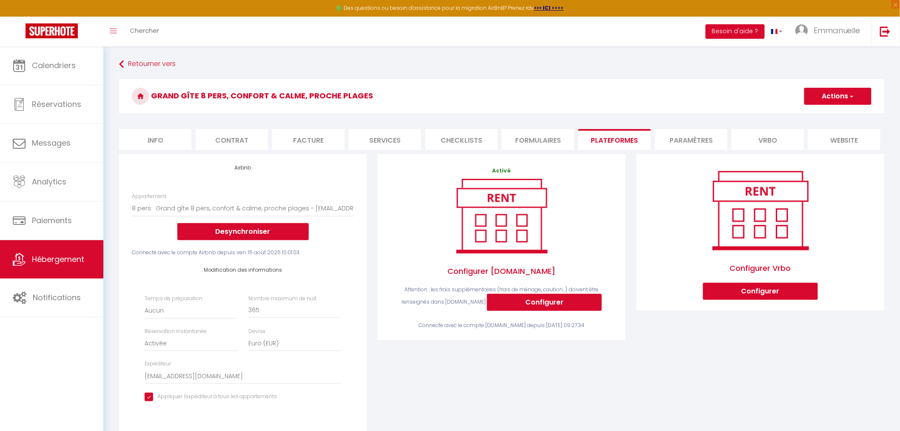
click at [847, 97] on button "Actions" at bounding box center [837, 96] width 67 height 17
click at [833, 109] on link "Enregistrer" at bounding box center [837, 114] width 67 height 11
select select "EUR"
